Goal: Task Accomplishment & Management: Use online tool/utility

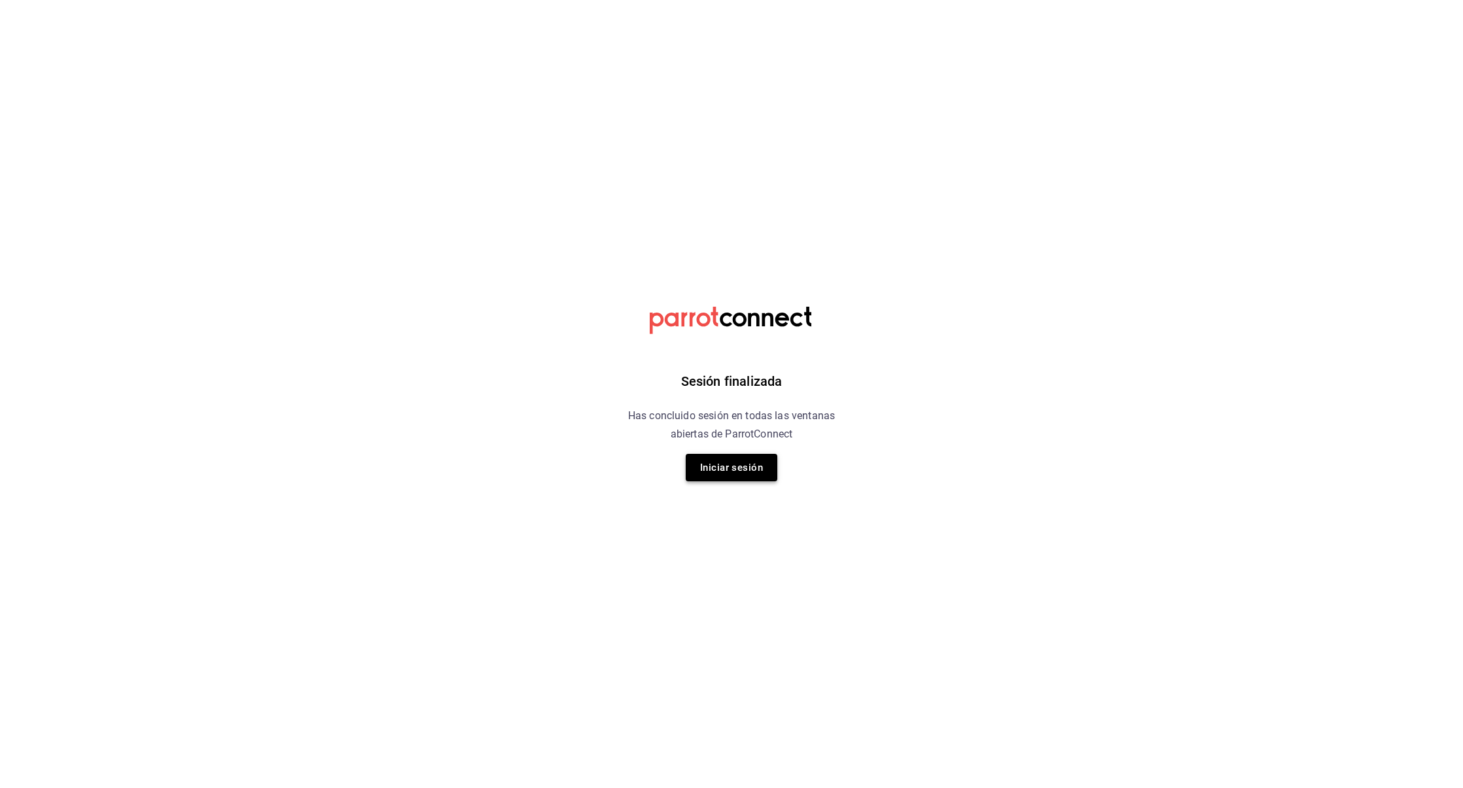
click at [737, 466] on button "Iniciar sesión" at bounding box center [732, 467] width 92 height 27
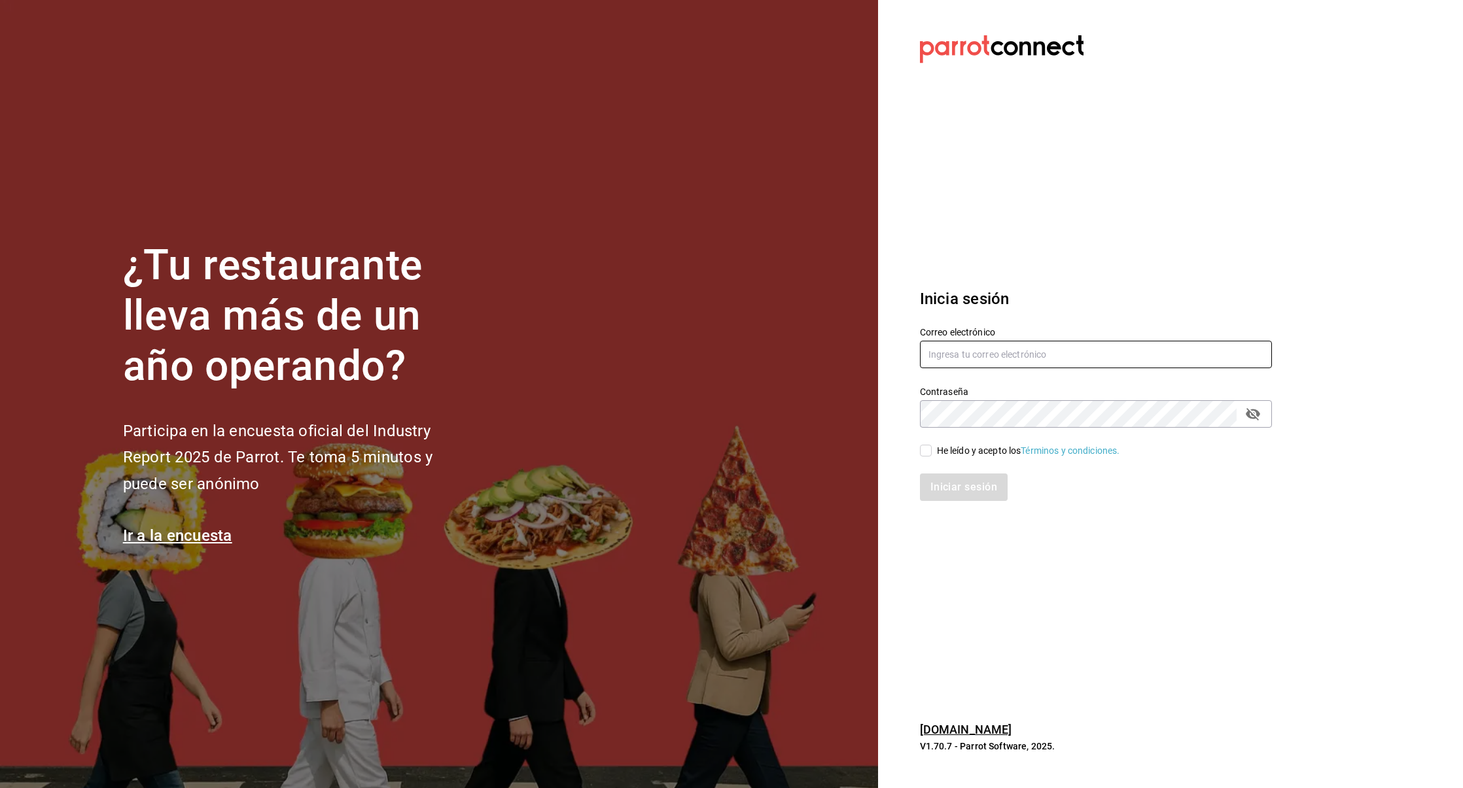
type input "[EMAIL_ADDRESS][DOMAIN_NAME]"
click at [940, 448] on div "He leído y acepto los Términos y condiciones." at bounding box center [1028, 451] width 183 height 14
click at [932, 448] on input "He leído y acepto los Términos y condiciones." at bounding box center [926, 451] width 12 height 12
checkbox input "true"
click at [977, 489] on button "Iniciar sesión" at bounding box center [964, 487] width 89 height 27
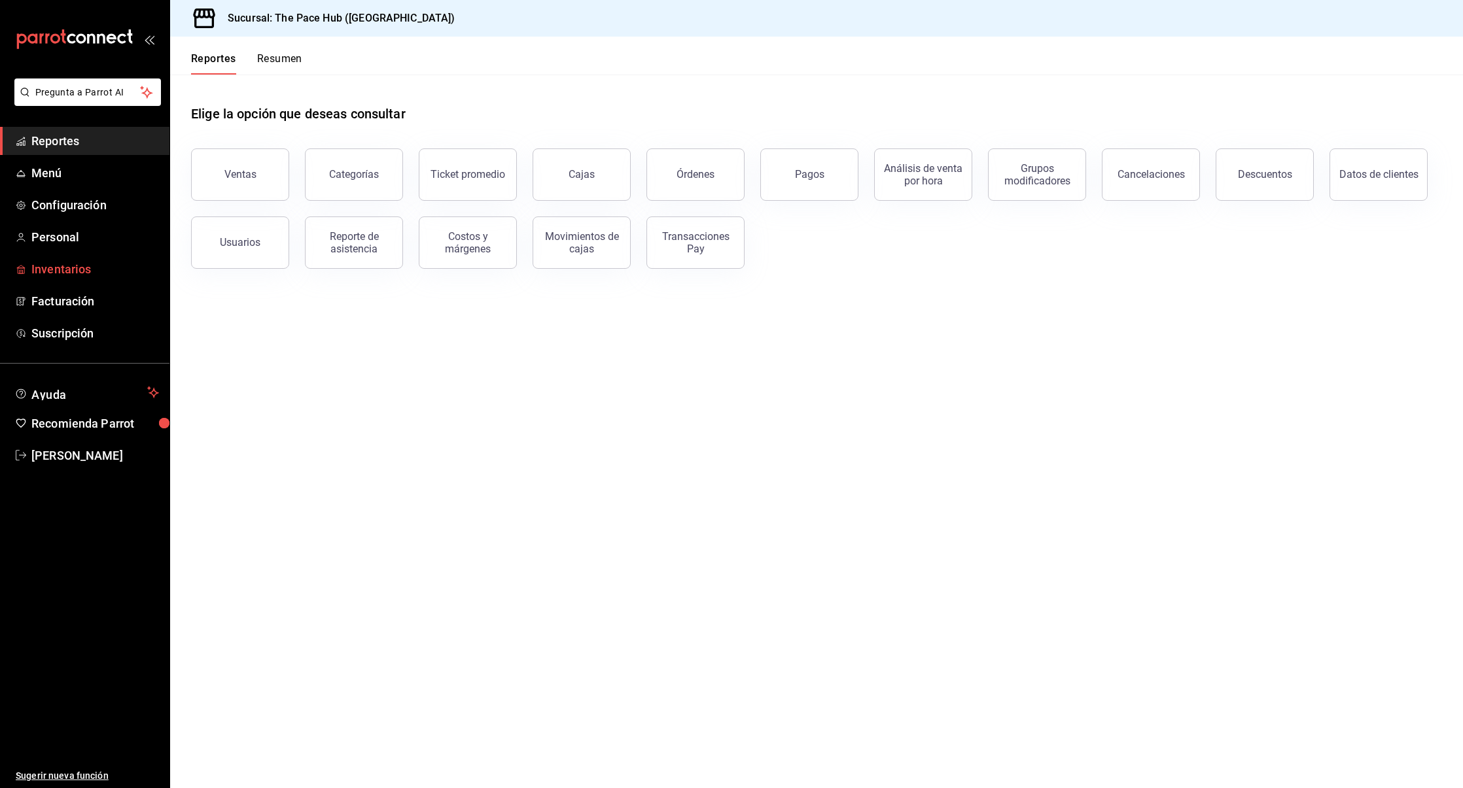
click at [60, 261] on span "Inventarios" at bounding box center [95, 269] width 128 height 18
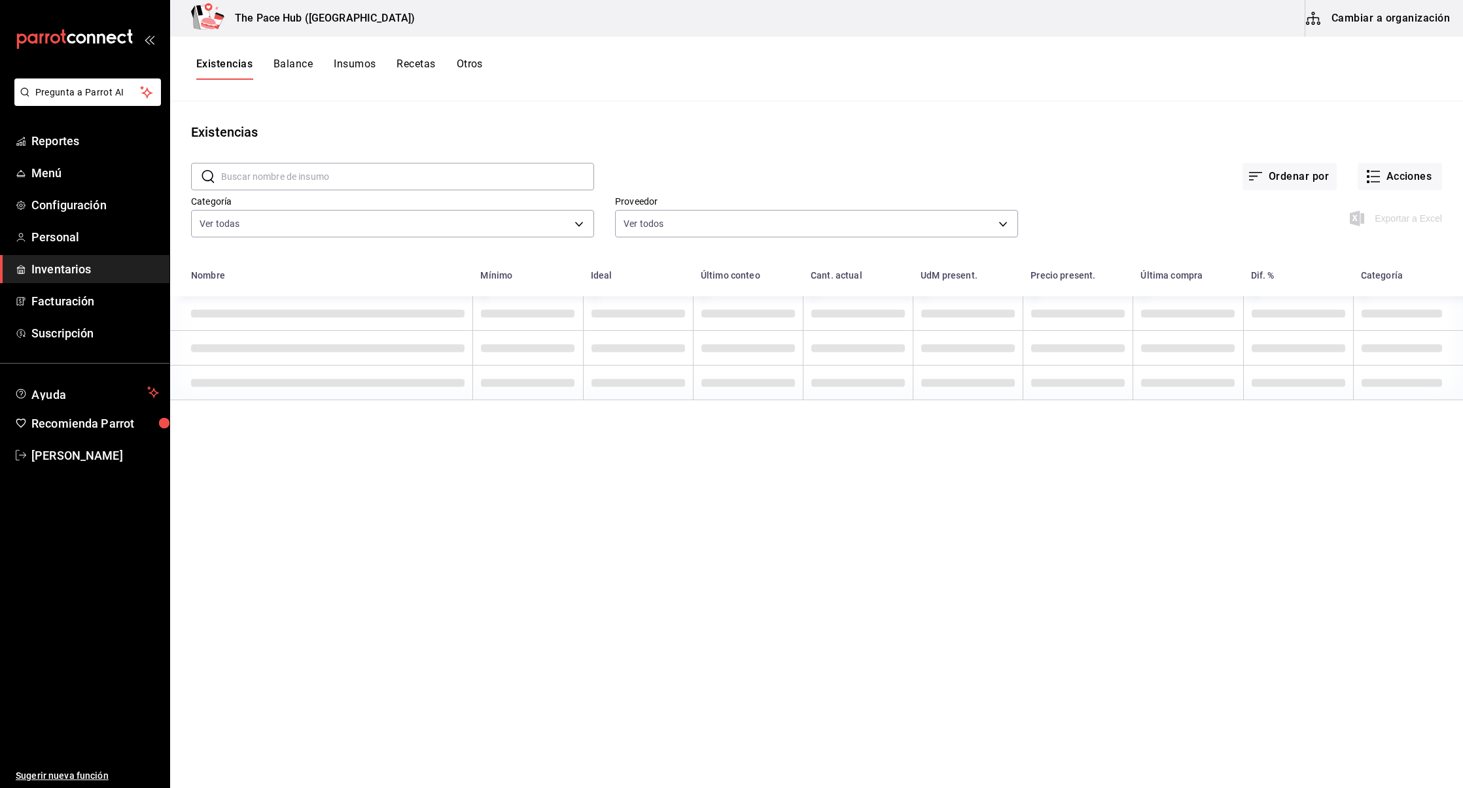
click at [421, 61] on button "Recetas" at bounding box center [415, 69] width 39 height 22
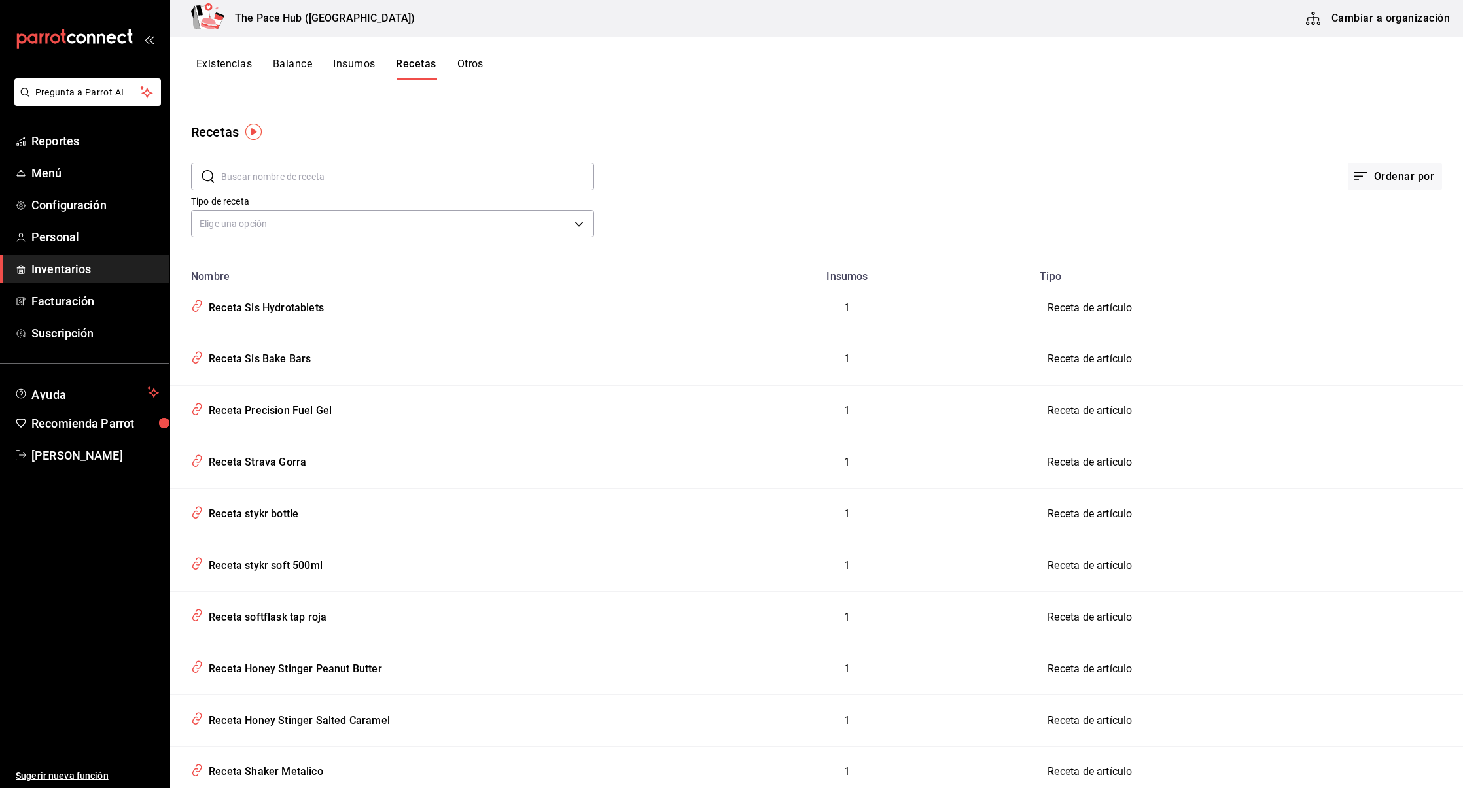
click at [330, 183] on input "text" at bounding box center [407, 177] width 373 height 26
type input "latte"
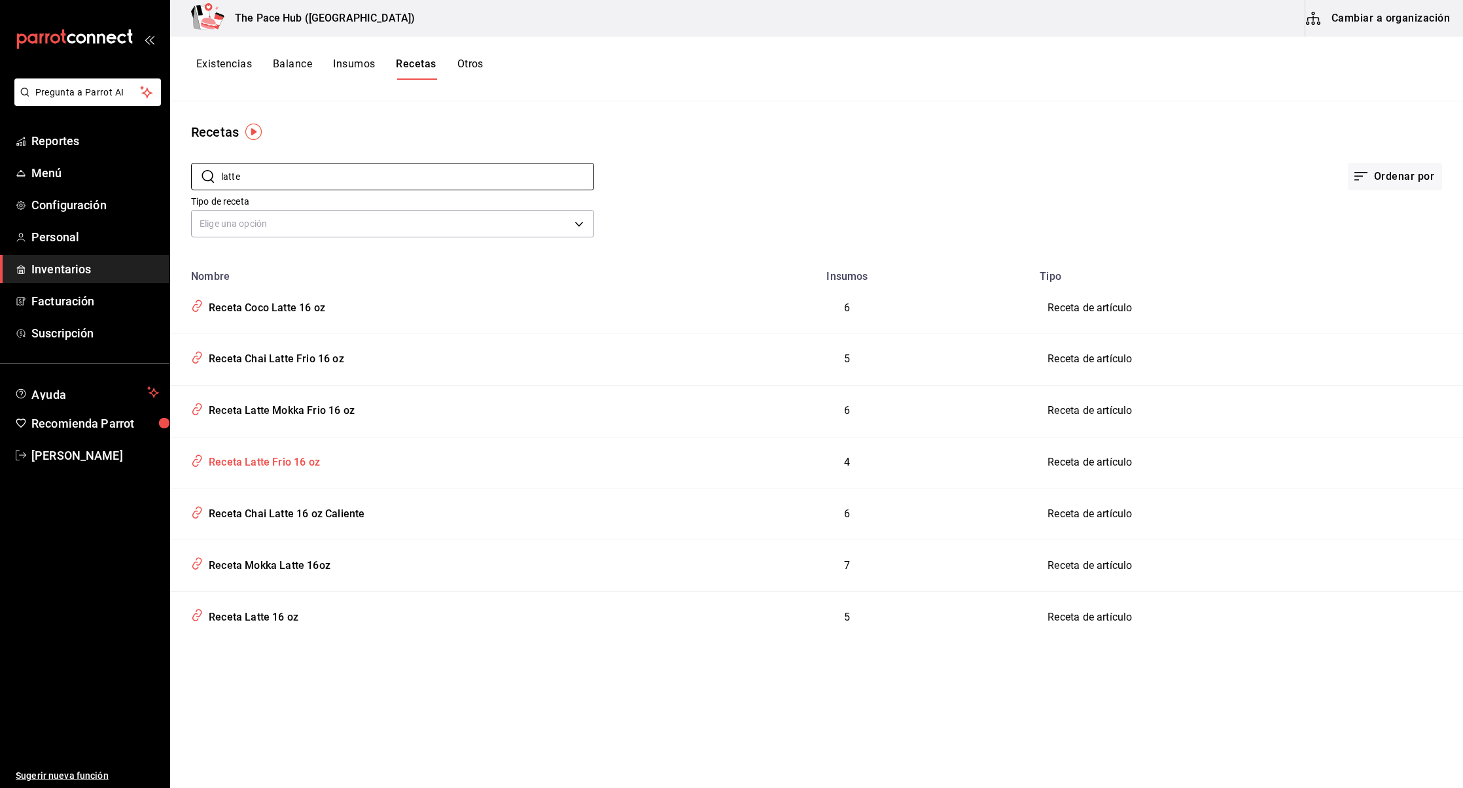
click at [274, 460] on div "Receta Latte Frio 16 oz" at bounding box center [261, 460] width 116 height 20
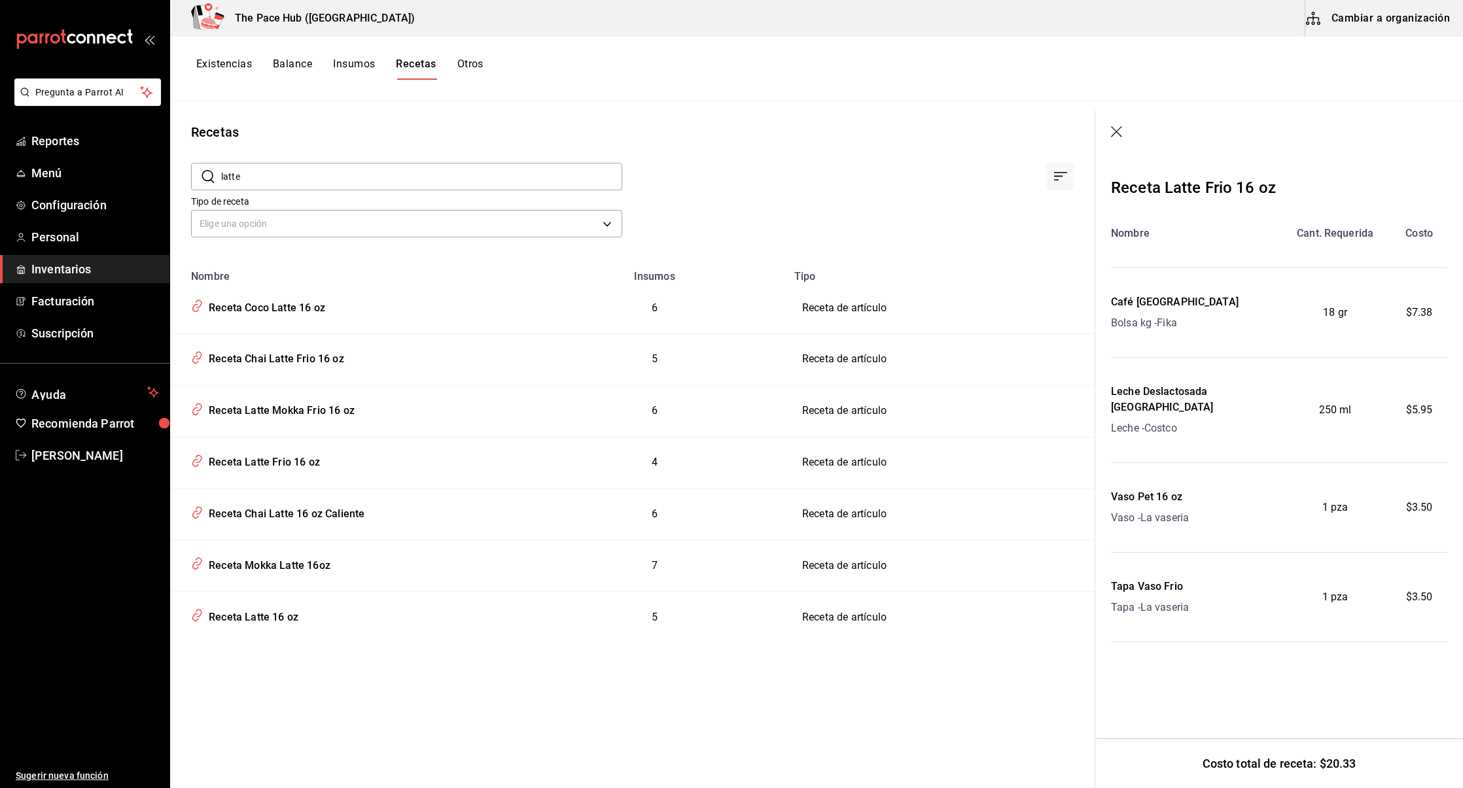
click at [39, 155] on ul "Reportes Menú Configuración Personal Inventarios Facturación Suscripción" at bounding box center [84, 237] width 169 height 220
click at [106, 129] on link "Reportes" at bounding box center [84, 141] width 169 height 28
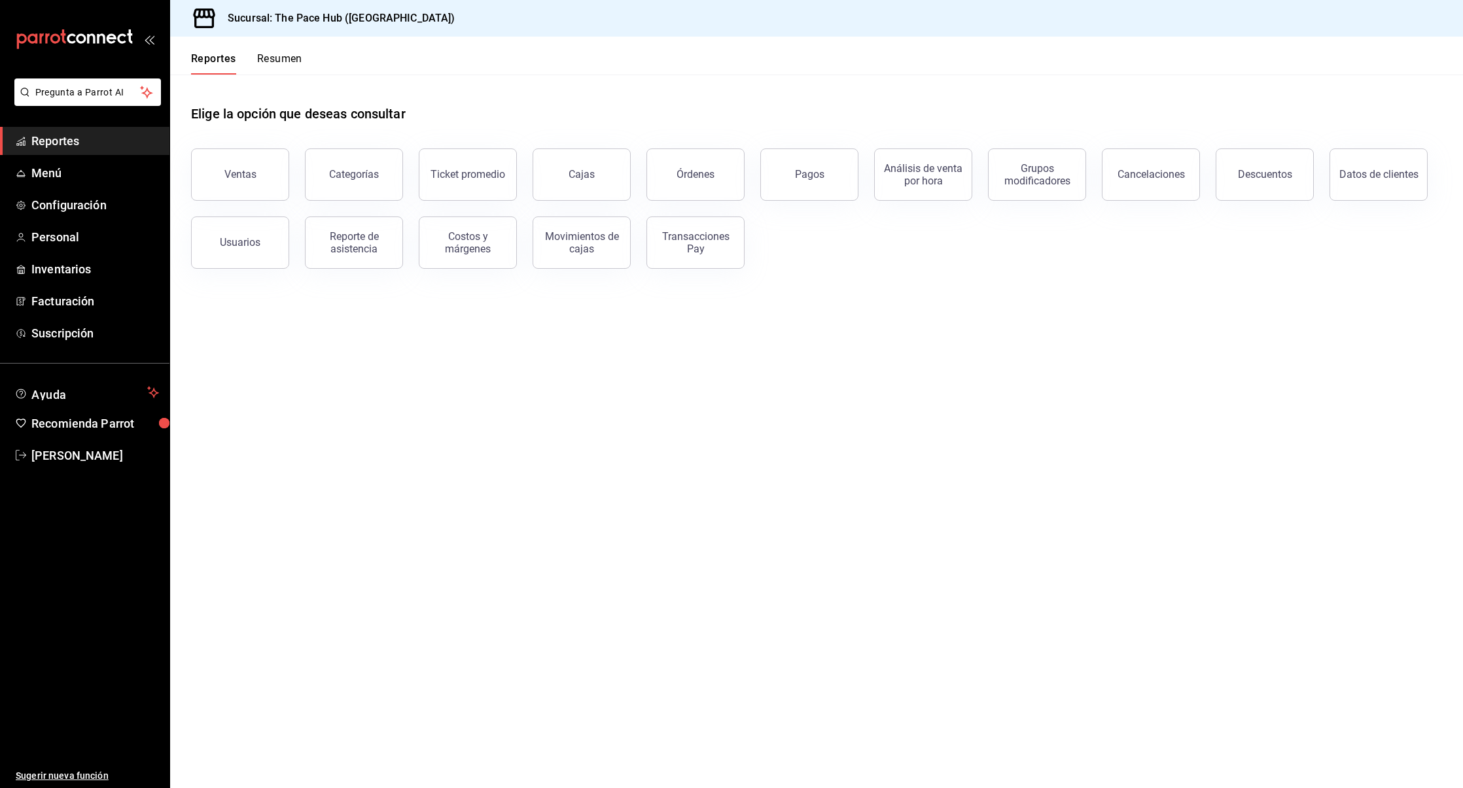
click at [275, 59] on button "Resumen" at bounding box center [279, 63] width 45 height 22
